Goal: Task Accomplishment & Management: Manage account settings

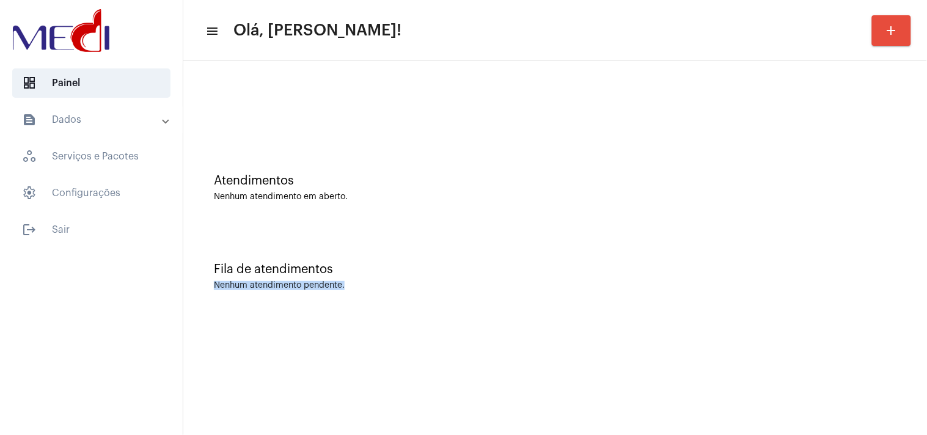
drag, startPoint x: 381, startPoint y: 284, endPoint x: 541, endPoint y: 266, distance: 161.1
click at [541, 266] on div "Fila de atendimentos Nenhum atendimento pendente." at bounding box center [554, 270] width 731 height 89
click at [541, 266] on div "Fila de atendimentos" at bounding box center [555, 269] width 683 height 13
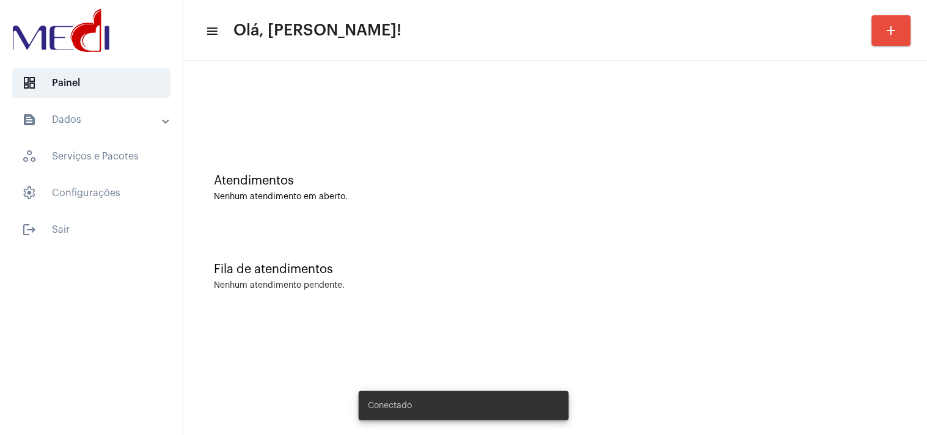
click at [899, 44] on button "add" at bounding box center [891, 30] width 39 height 31
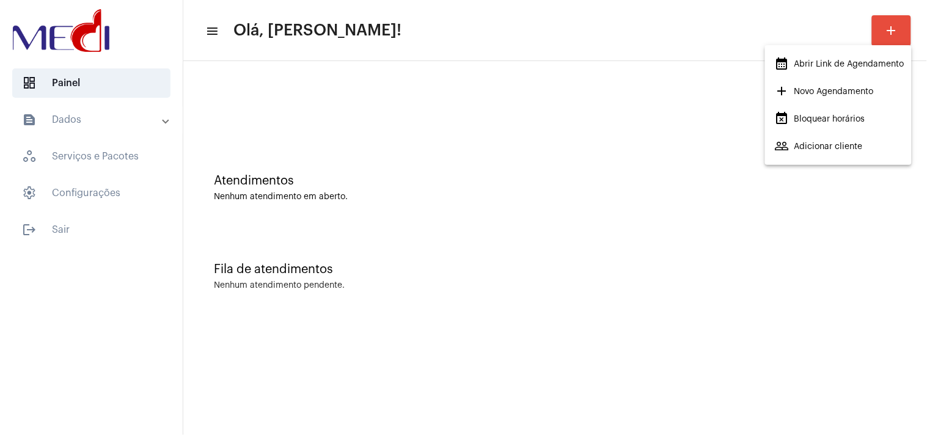
click at [838, 359] on div at bounding box center [463, 217] width 927 height 435
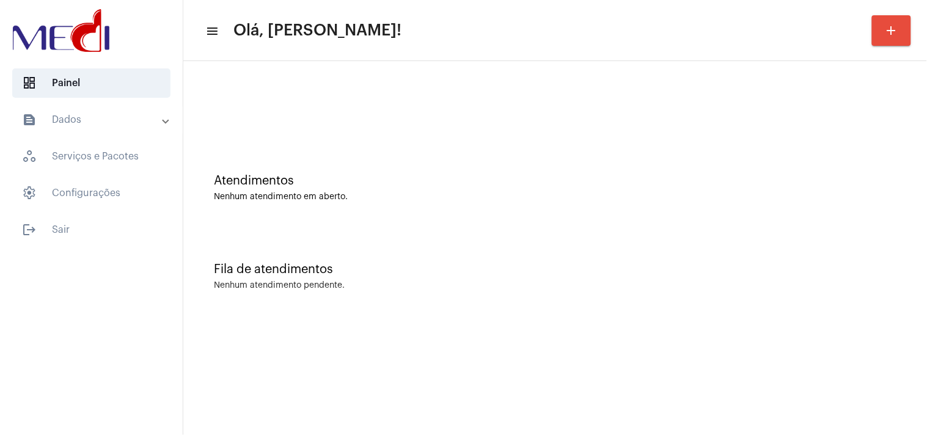
click at [799, 321] on mat-sidenav-content "menu Olá, Karen! add Atendimentos Nenhum atendimento em aberto. Fila de atendim…" at bounding box center [555, 217] width 744 height 435
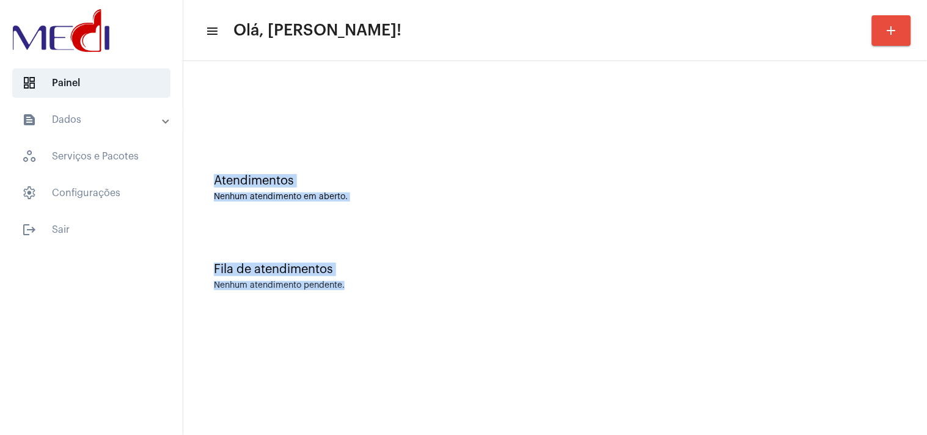
drag, startPoint x: 563, startPoint y: 293, endPoint x: 416, endPoint y: 86, distance: 254.7
click at [416, 86] on div "Atendimentos Nenhum atendimento em aberto. Fila de atendimentos Nenhum atendime…" at bounding box center [554, 190] width 731 height 247
click at [527, 234] on div "Fila de atendimentos Nenhum atendimento pendente." at bounding box center [554, 270] width 731 height 89
drag, startPoint x: 208, startPoint y: 267, endPoint x: 340, endPoint y: 271, distance: 131.5
click at [340, 271] on div "Fila de atendimentos Nenhum atendimento pendente." at bounding box center [554, 270] width 731 height 89
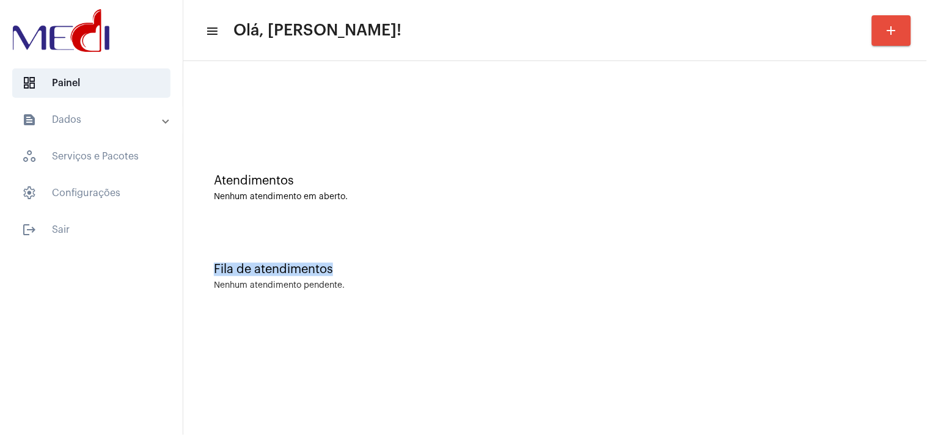
click at [401, 271] on div "Fila de atendimentos" at bounding box center [555, 269] width 683 height 13
drag, startPoint x: 212, startPoint y: 181, endPoint x: 373, endPoint y: 309, distance: 206.1
click at [373, 309] on div "Atendimentos Nenhum atendimento em aberto. Fila de atendimentos Nenhum atendime…" at bounding box center [554, 190] width 731 height 247
click at [475, 266] on div "Fila de atendimentos" at bounding box center [555, 269] width 683 height 13
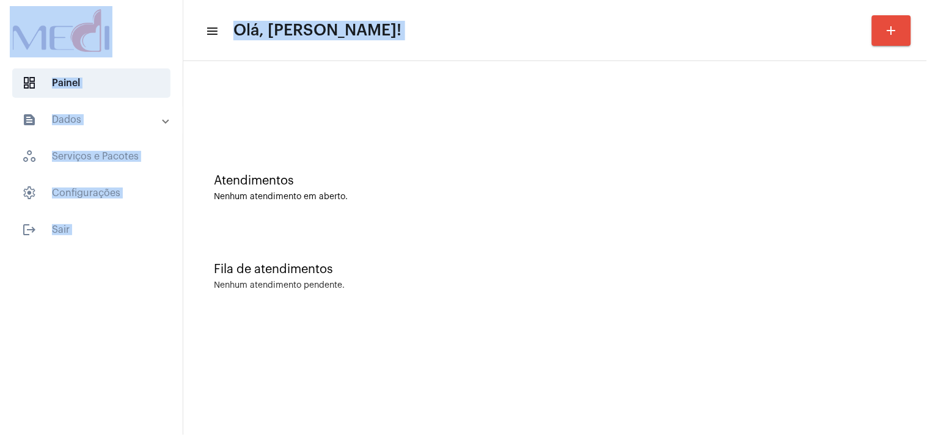
drag, startPoint x: 7, startPoint y: 29, endPoint x: 414, endPoint y: 344, distance: 514.4
click at [414, 344] on mat-sidenav-container "dashboard Painel text_snippet_outlined Dados history_outlined Histórico schedul…" at bounding box center [463, 217] width 927 height 435
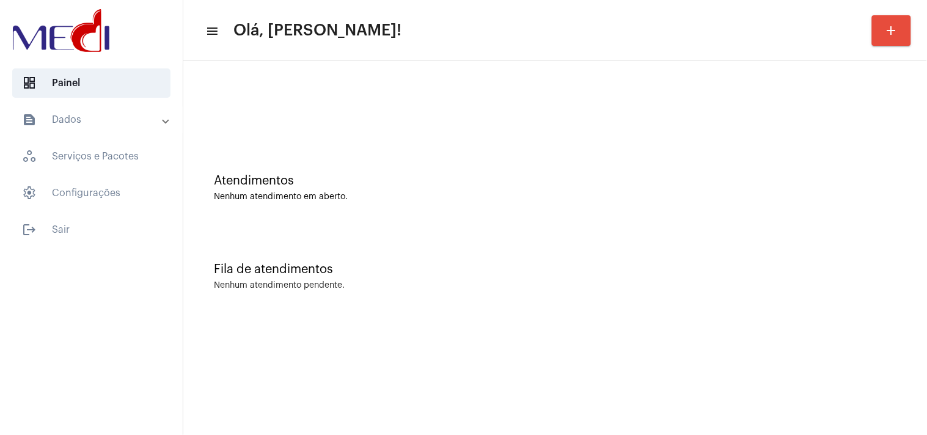
click at [479, 227] on div "Fila de atendimentos Nenhum atendimento pendente." at bounding box center [554, 270] width 731 height 89
click at [881, 265] on div "Fila de atendimentos" at bounding box center [555, 269] width 683 height 13
